Goal: Information Seeking & Learning: Learn about a topic

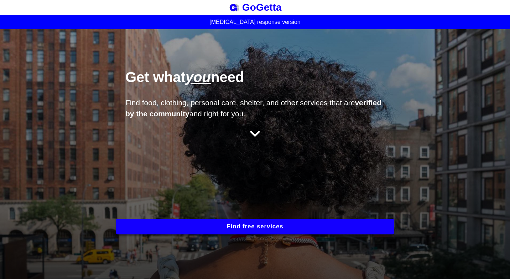
click at [235, 220] on button "Find free services" at bounding box center [255, 227] width 278 height 16
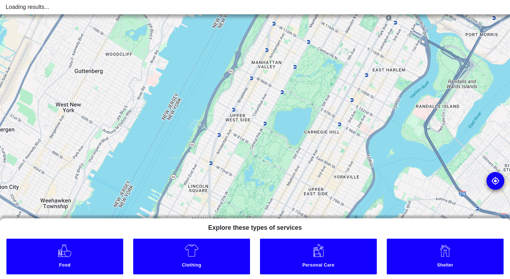
click at [71, 253] on img at bounding box center [64, 250] width 15 height 14
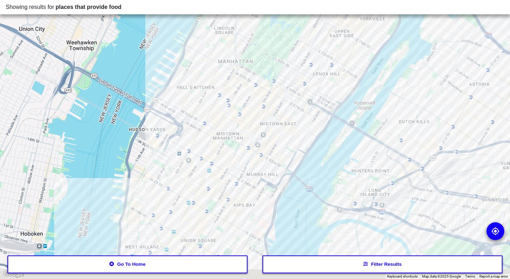
drag, startPoint x: 233, startPoint y: 204, endPoint x: 288, endPoint y: 133, distance: 89.6
click at [288, 133] on div at bounding box center [255, 139] width 510 height 279
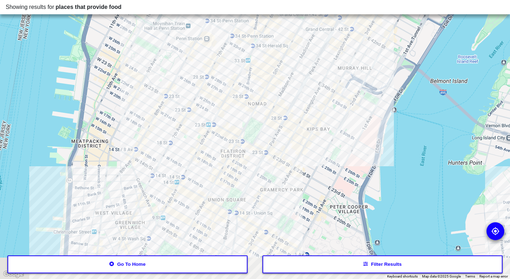
drag, startPoint x: 224, startPoint y: 197, endPoint x: 241, endPoint y: 130, distance: 69.5
click at [241, 130] on div at bounding box center [255, 139] width 510 height 279
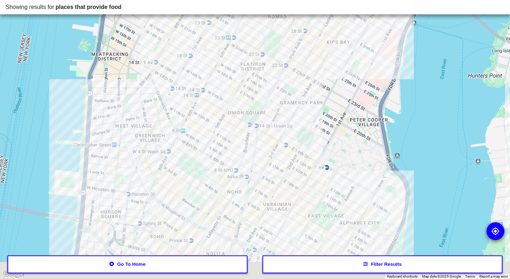
drag, startPoint x: 245, startPoint y: 152, endPoint x: 249, endPoint y: 131, distance: 21.2
click at [249, 131] on div at bounding box center [255, 139] width 510 height 279
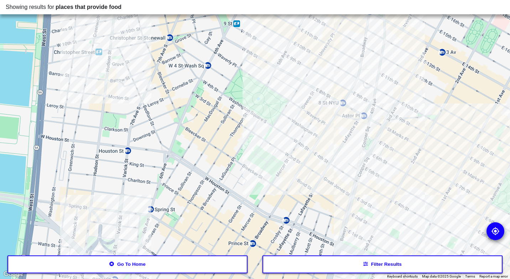
drag, startPoint x: 241, startPoint y: 189, endPoint x: 345, endPoint y: 171, distance: 105.7
click at [345, 171] on div at bounding box center [255, 139] width 510 height 279
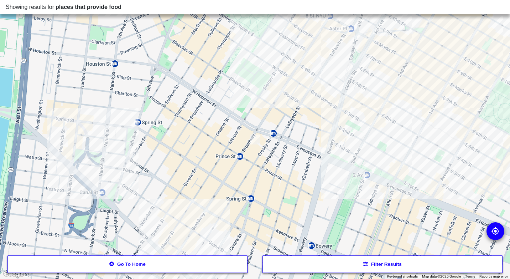
click at [369, 148] on div at bounding box center [255, 139] width 510 height 279
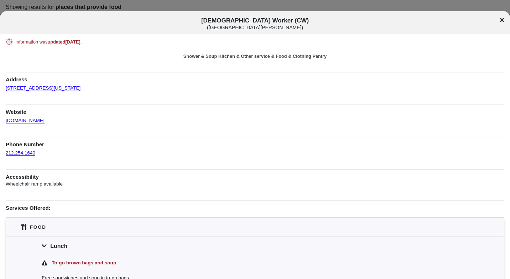
click at [501, 22] on icon at bounding box center [502, 20] width 4 height 6
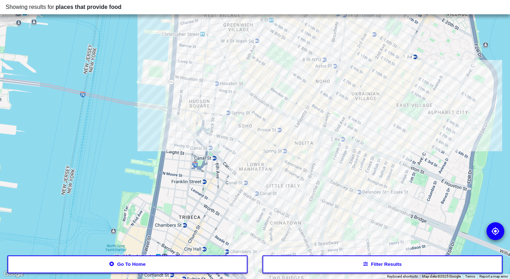
drag, startPoint x: 411, startPoint y: 119, endPoint x: 363, endPoint y: 123, distance: 47.9
click at [363, 123] on div at bounding box center [255, 139] width 510 height 279
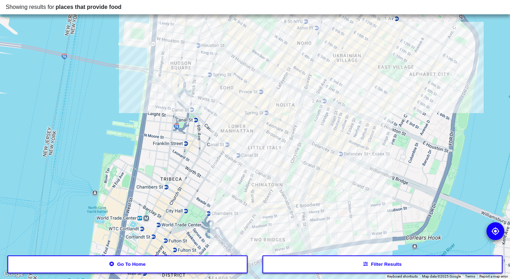
drag, startPoint x: 387, startPoint y: 130, endPoint x: 368, endPoint y: 88, distance: 46.4
click at [368, 88] on div at bounding box center [255, 139] width 510 height 279
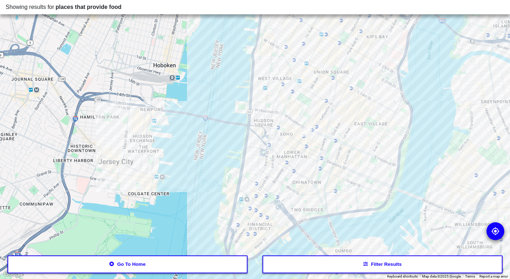
drag, startPoint x: 370, startPoint y: 103, endPoint x: 358, endPoint y: 142, distance: 41.5
click at [358, 142] on div at bounding box center [255, 139] width 510 height 279
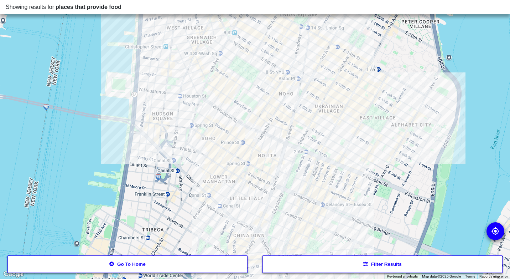
drag, startPoint x: 342, startPoint y: 148, endPoint x: 345, endPoint y: 161, distance: 13.2
click at [345, 161] on div at bounding box center [255, 139] width 510 height 279
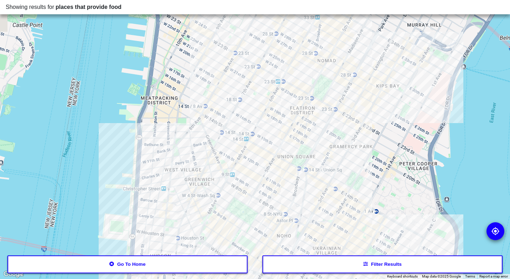
drag, startPoint x: 408, startPoint y: 108, endPoint x: 406, endPoint y: 230, distance: 121.9
click at [406, 230] on div at bounding box center [255, 139] width 510 height 279
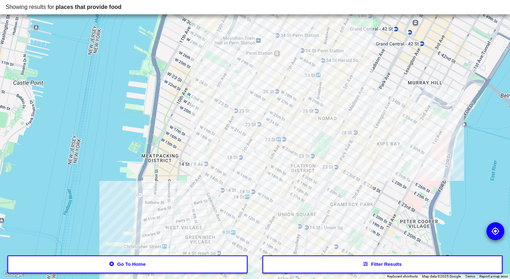
drag, startPoint x: 395, startPoint y: 161, endPoint x: 396, endPoint y: 221, distance: 59.9
click at [396, 221] on div at bounding box center [255, 139] width 510 height 279
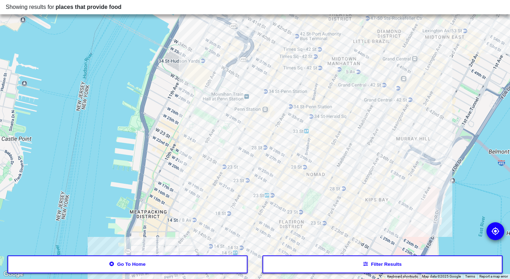
drag, startPoint x: 434, startPoint y: 132, endPoint x: 430, endPoint y: 136, distance: 6.6
click at [430, 136] on div at bounding box center [255, 139] width 510 height 279
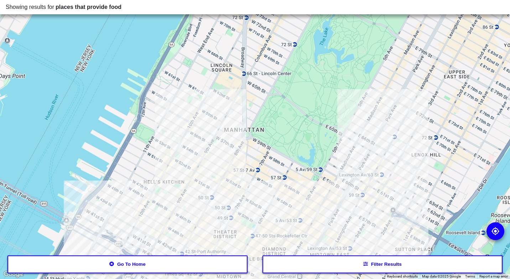
drag, startPoint x: 402, startPoint y: 75, endPoint x: 286, endPoint y: 294, distance: 247.6
click at [286, 0] on html "Showing results for places that provide food ← Move left → Move right ↑ Move up…" at bounding box center [255, 0] width 510 height 0
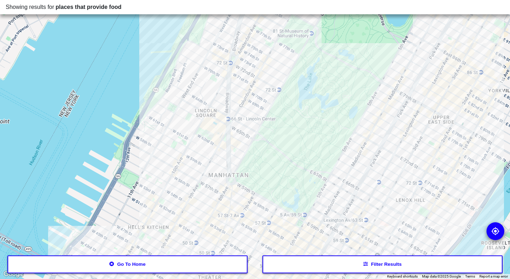
drag, startPoint x: 421, startPoint y: 82, endPoint x: 409, endPoint y: 129, distance: 47.9
click at [409, 129] on div at bounding box center [255, 139] width 510 height 279
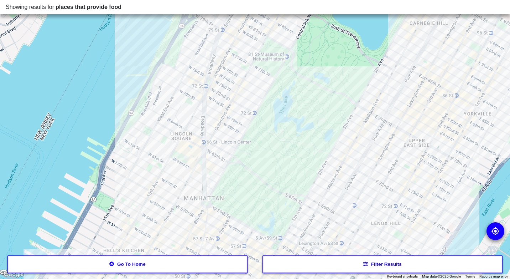
drag, startPoint x: 394, startPoint y: 119, endPoint x: 369, endPoint y: 135, distance: 29.9
click at [369, 135] on div at bounding box center [255, 139] width 510 height 279
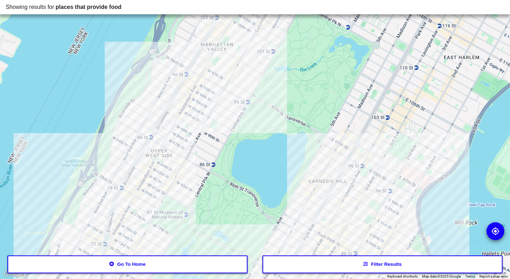
drag, startPoint x: 413, startPoint y: 85, endPoint x: 307, endPoint y: 255, distance: 200.2
click at [307, 255] on div at bounding box center [255, 139] width 510 height 279
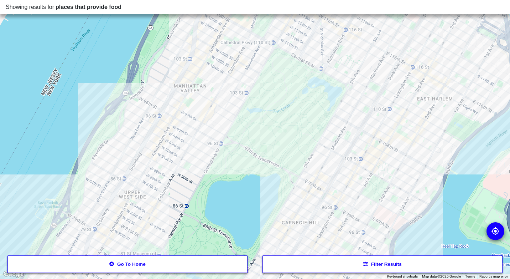
drag, startPoint x: 416, startPoint y: 127, endPoint x: 398, endPoint y: 157, distance: 35.2
click at [398, 157] on div at bounding box center [255, 139] width 510 height 279
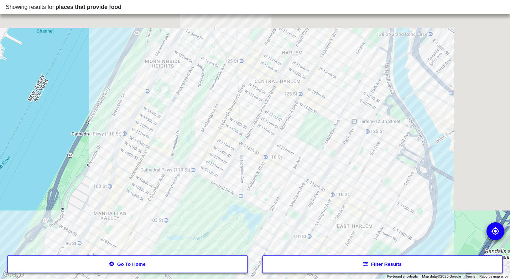
drag, startPoint x: 433, startPoint y: 170, endPoint x: 327, endPoint y: 276, distance: 150.0
click at [330, 0] on html "Showing results for places that provide food ← Move left → Move right ↑ Move up…" at bounding box center [255, 0] width 510 height 0
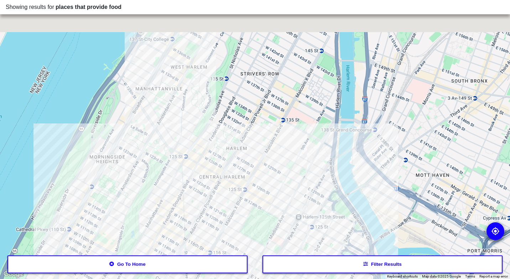
drag, startPoint x: 367, startPoint y: 81, endPoint x: 383, endPoint y: 178, distance: 99.0
click at [383, 178] on div at bounding box center [255, 139] width 510 height 279
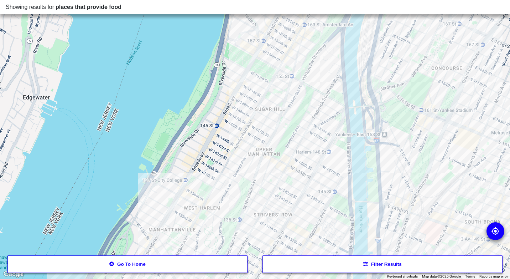
drag, startPoint x: 383, startPoint y: 144, endPoint x: 397, endPoint y: 281, distance: 137.5
click at [397, 0] on html "Showing results for places that provide food ← Move left → Move right ↑ Move up…" at bounding box center [255, 0] width 510 height 0
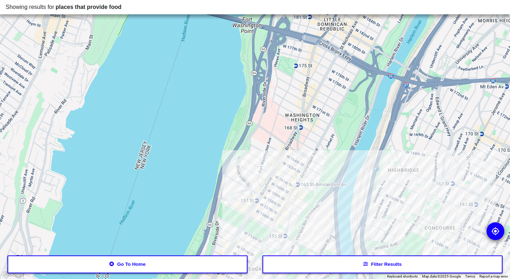
drag, startPoint x: 371, startPoint y: 77, endPoint x: 360, endPoint y: 212, distance: 135.2
click at [360, 212] on div at bounding box center [255, 139] width 510 height 279
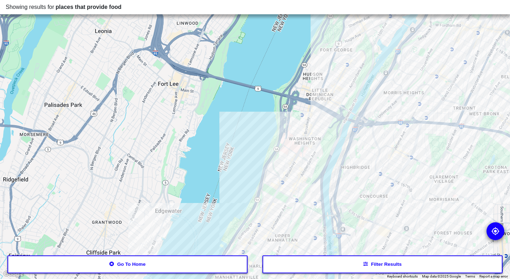
drag, startPoint x: 322, startPoint y: 196, endPoint x: 320, endPoint y: 177, distance: 19.0
click at [320, 177] on div at bounding box center [255, 139] width 510 height 279
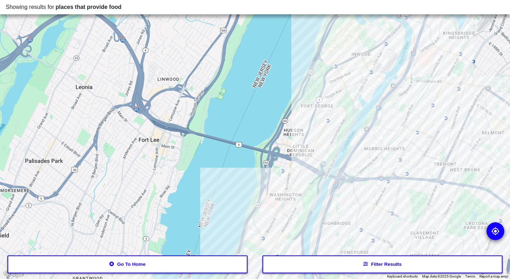
drag, startPoint x: 311, startPoint y: 196, endPoint x: 299, endPoint y: 235, distance: 39.9
click at [299, 235] on div at bounding box center [255, 139] width 510 height 279
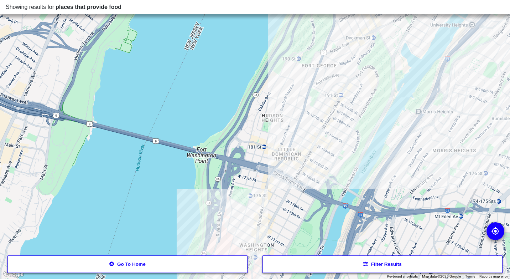
drag, startPoint x: 318, startPoint y: 198, endPoint x: 313, endPoint y: 273, distance: 75.3
click at [313, 273] on div at bounding box center [255, 139] width 510 height 279
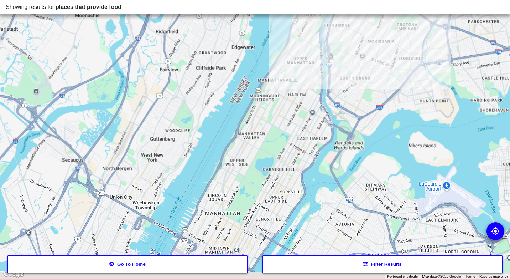
drag, startPoint x: 340, startPoint y: 132, endPoint x: 263, endPoint y: 96, distance: 84.8
click at [313, 43] on div at bounding box center [255, 139] width 510 height 279
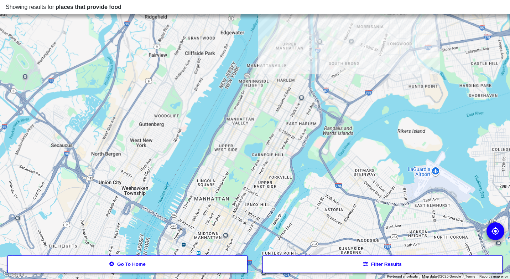
drag, startPoint x: 235, startPoint y: 132, endPoint x: 187, endPoint y: 129, distance: 47.5
click at [189, 129] on div at bounding box center [255, 139] width 510 height 279
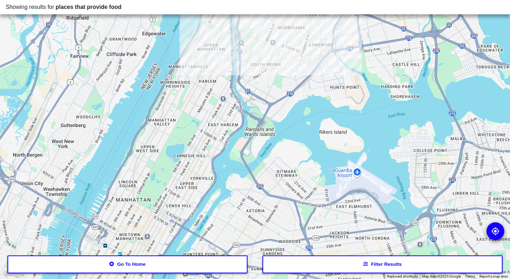
click at [152, 267] on button "Go to home" at bounding box center [127, 264] width 240 height 18
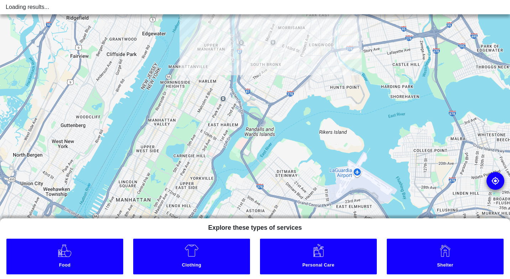
click at [102, 256] on link "Food" at bounding box center [64, 256] width 117 height 36
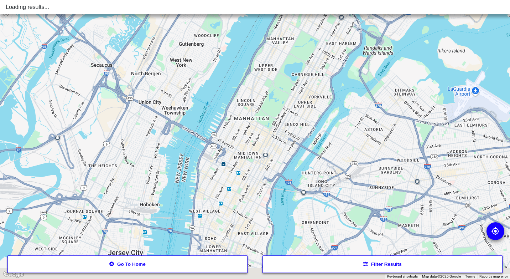
drag, startPoint x: 265, startPoint y: 146, endPoint x: 392, endPoint y: 55, distance: 155.9
click at [392, 55] on div at bounding box center [255, 139] width 510 height 279
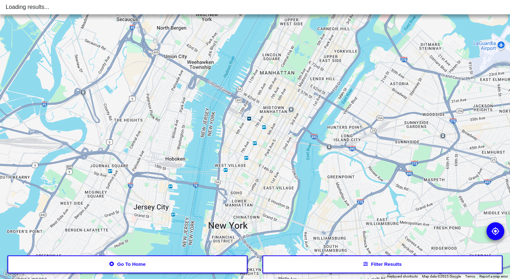
drag, startPoint x: 308, startPoint y: 178, endPoint x: 175, endPoint y: 273, distance: 163.3
click at [313, 153] on div at bounding box center [255, 139] width 510 height 279
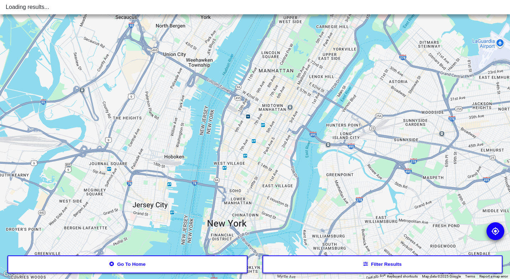
click at [125, 268] on button "Go to home" at bounding box center [127, 264] width 240 height 18
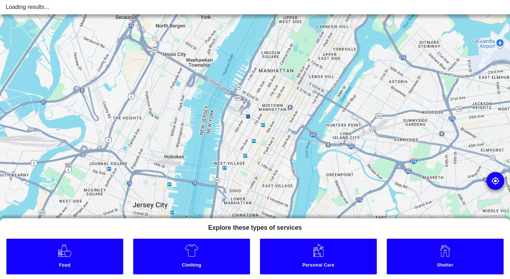
click at [111, 250] on link "Food" at bounding box center [64, 256] width 117 height 36
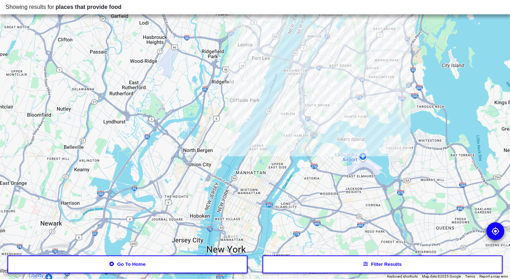
drag, startPoint x: 317, startPoint y: 149, endPoint x: 298, endPoint y: 155, distance: 19.3
click at [301, 180] on div at bounding box center [255, 139] width 510 height 279
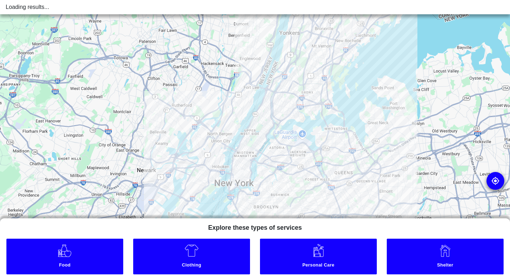
drag, startPoint x: 414, startPoint y: 172, endPoint x: 399, endPoint y: 114, distance: 60.1
click at [419, 93] on div at bounding box center [255, 139] width 510 height 279
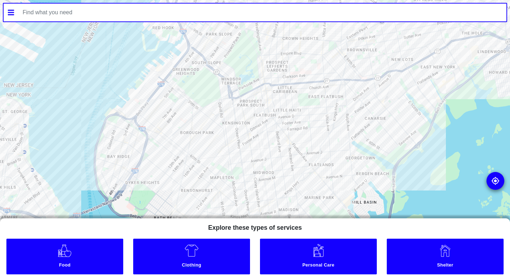
click at [220, 266] on small "Clothing" at bounding box center [192, 265] width 114 height 7
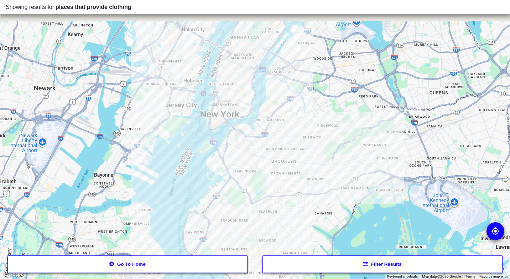
drag, startPoint x: 293, startPoint y: 92, endPoint x: 309, endPoint y: 183, distance: 91.9
click at [315, 182] on div at bounding box center [255, 139] width 510 height 279
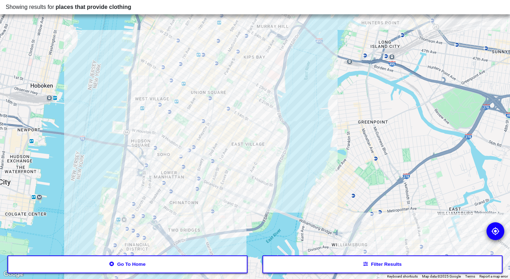
drag, startPoint x: 280, startPoint y: 174, endPoint x: 308, endPoint y: 168, distance: 28.7
click at [314, 167] on div at bounding box center [255, 139] width 510 height 279
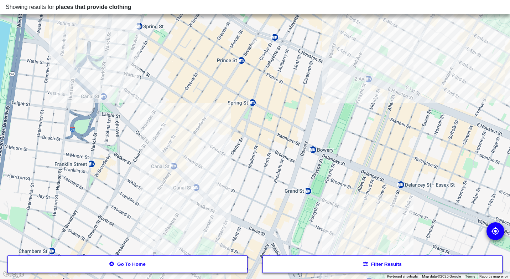
drag, startPoint x: 332, startPoint y: 161, endPoint x: 321, endPoint y: 185, distance: 26.3
click at [321, 185] on div at bounding box center [255, 139] width 510 height 279
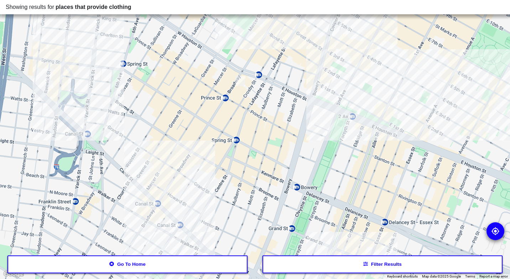
click at [318, 93] on div at bounding box center [255, 139] width 510 height 279
click at [315, 94] on div at bounding box center [255, 139] width 510 height 279
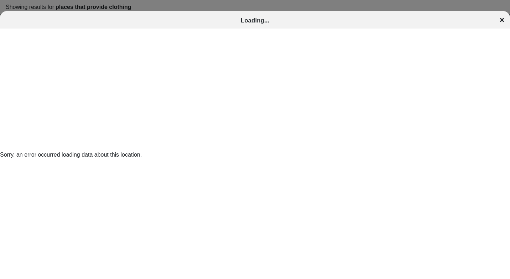
click at [501, 19] on icon at bounding box center [502, 20] width 4 height 4
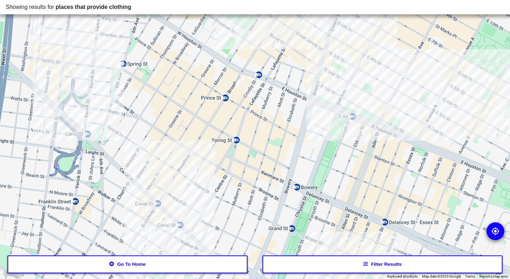
click at [413, 115] on div at bounding box center [255, 139] width 510 height 279
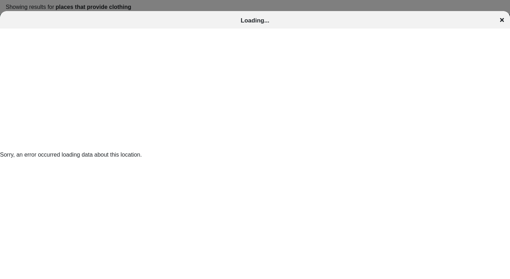
click at [502, 18] on icon at bounding box center [502, 20] width 4 height 6
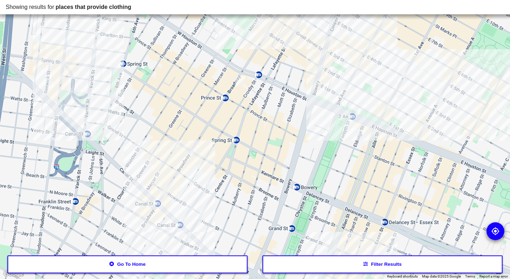
click at [370, 62] on div at bounding box center [255, 139] width 510 height 279
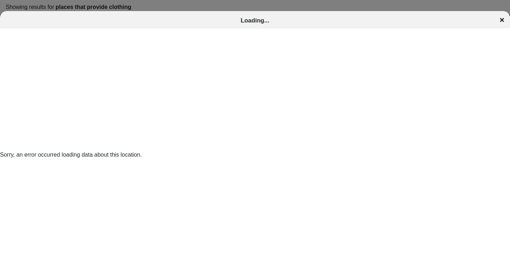
click at [499, 18] on div "Loading..." at bounding box center [255, 20] width 510 height 7
click at [503, 19] on icon at bounding box center [502, 20] width 4 height 4
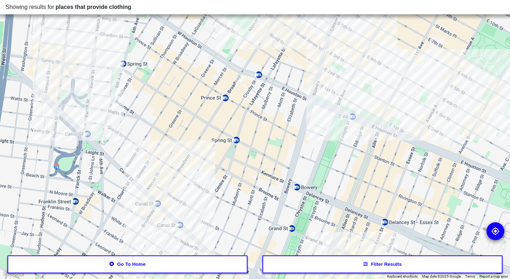
click at [98, 92] on div at bounding box center [255, 139] width 510 height 279
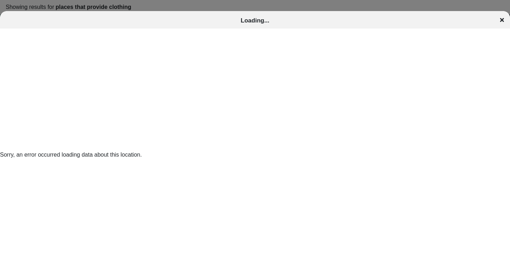
click at [425, 10] on div at bounding box center [255, 139] width 510 height 279
click at [502, 21] on icon at bounding box center [502, 20] width 4 height 4
